Goal: Task Accomplishment & Management: Use online tool/utility

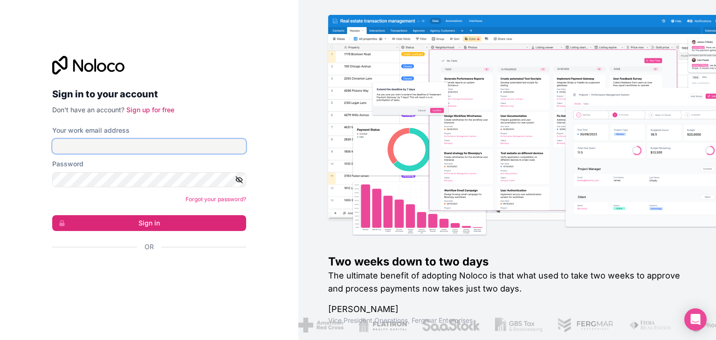
click at [121, 141] on input "Your work email address" at bounding box center [149, 146] width 194 height 15
type input "support@madenearusa.com"
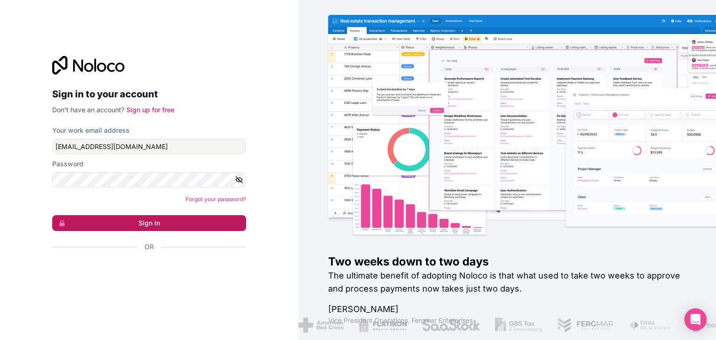
click at [155, 227] on button "Sign in" at bounding box center [149, 223] width 194 height 16
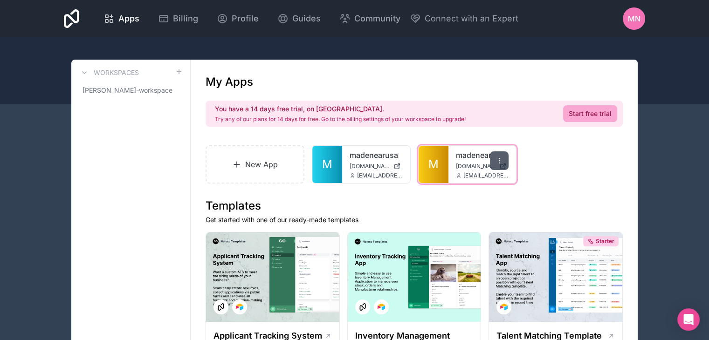
click at [501, 164] on icon at bounding box center [498, 160] width 7 height 7
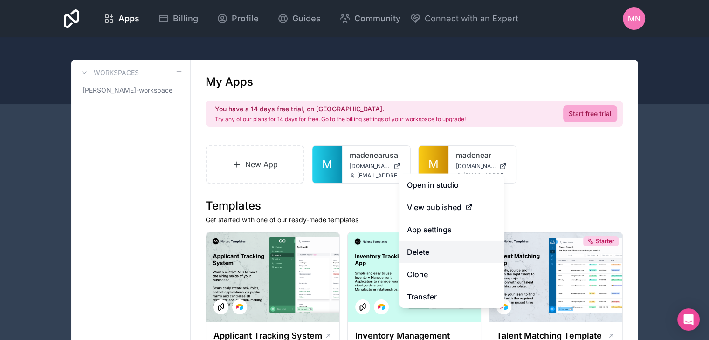
click at [449, 245] on button "Delete" at bounding box center [451, 252] width 104 height 22
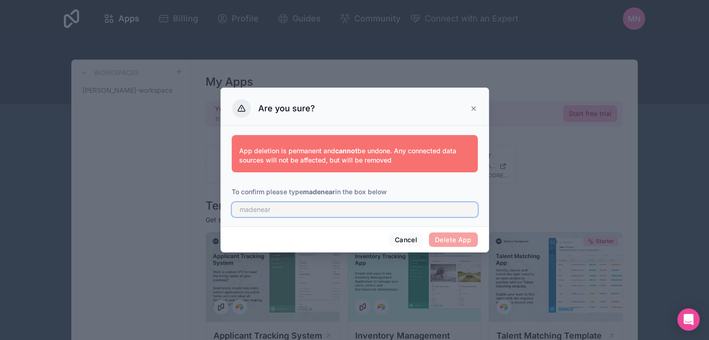
click at [396, 212] on input "text" at bounding box center [355, 209] width 246 height 15
type input "madenear"
click at [442, 238] on button "Delete App" at bounding box center [453, 239] width 49 height 15
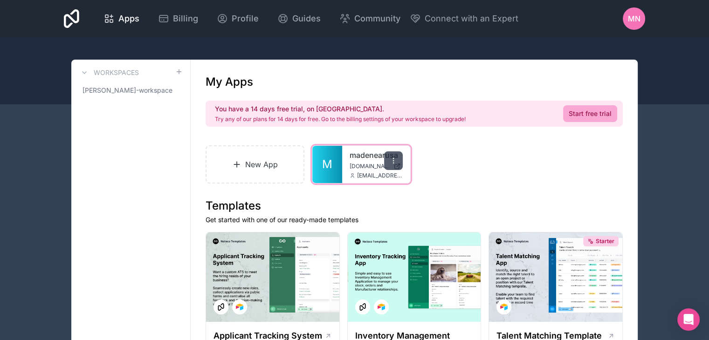
click at [390, 162] on icon at bounding box center [393, 160] width 7 height 7
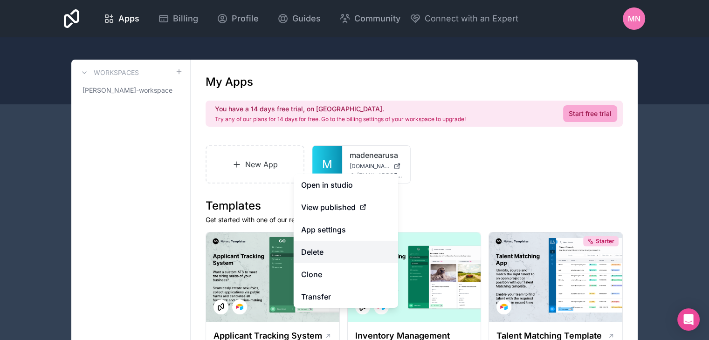
click at [335, 253] on button "Delete" at bounding box center [346, 252] width 104 height 22
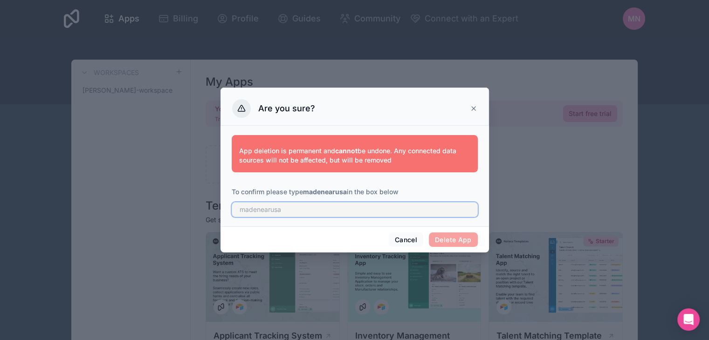
click at [403, 209] on input "text" at bounding box center [355, 209] width 246 height 15
type input "madenearusa"
click at [455, 238] on button "Delete App" at bounding box center [453, 239] width 49 height 15
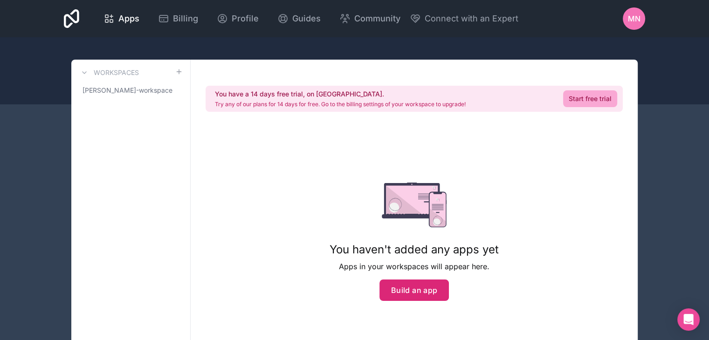
click at [411, 286] on button "Build an app" at bounding box center [414, 290] width 70 height 21
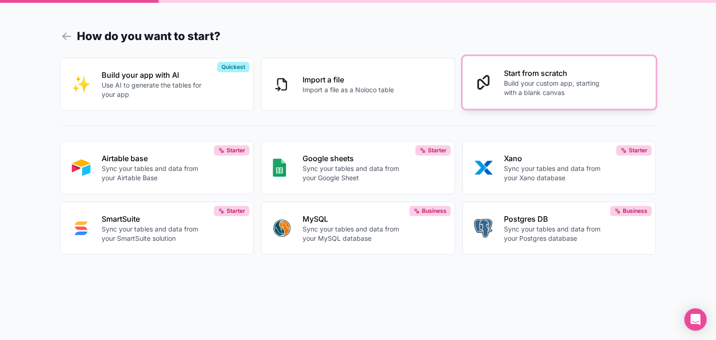
click at [574, 72] on p "Start from scratch" at bounding box center [555, 73] width 103 height 11
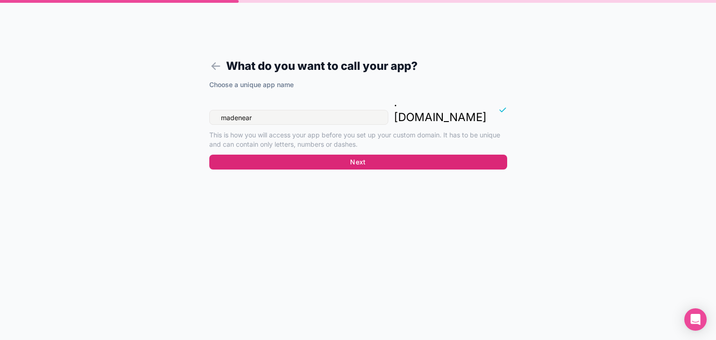
type input "madenear"
click at [343, 155] on button "Next" at bounding box center [358, 162] width 298 height 15
